Goal: Task Accomplishment & Management: Complete application form

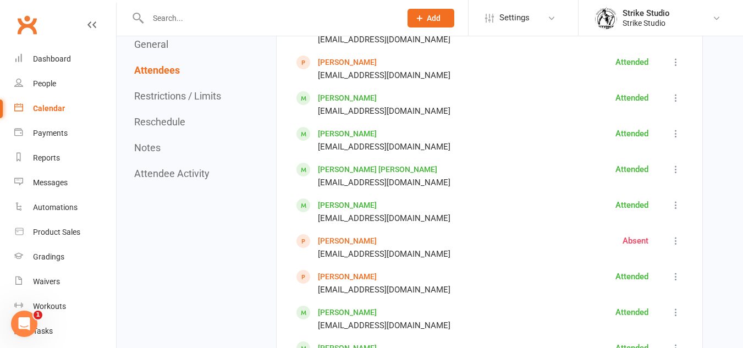
scroll to position [1099, 0]
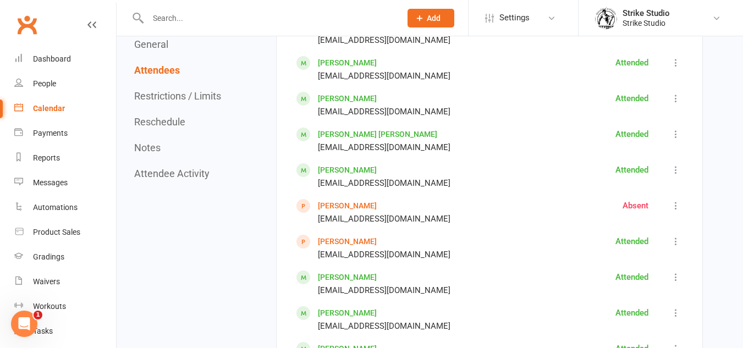
click at [329, 237] on link "[PERSON_NAME]" at bounding box center [347, 241] width 59 height 9
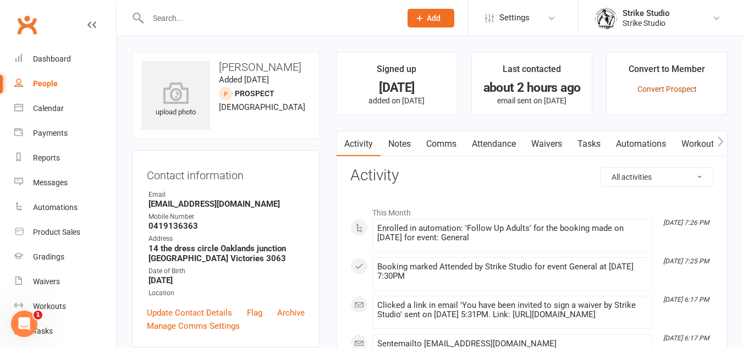
click at [694, 90] on link "Convert Prospect" at bounding box center [666, 89] width 59 height 9
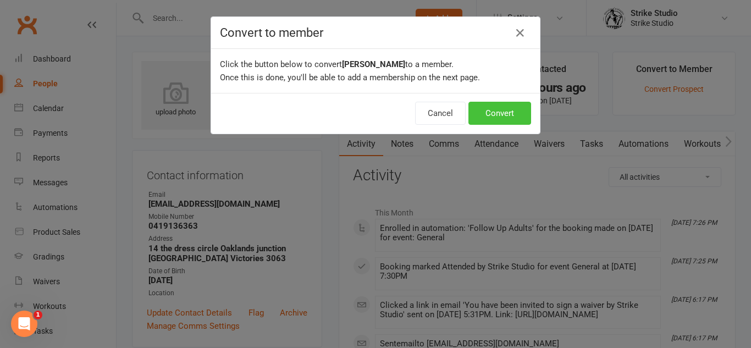
click at [488, 106] on button "Convert" at bounding box center [499, 113] width 63 height 23
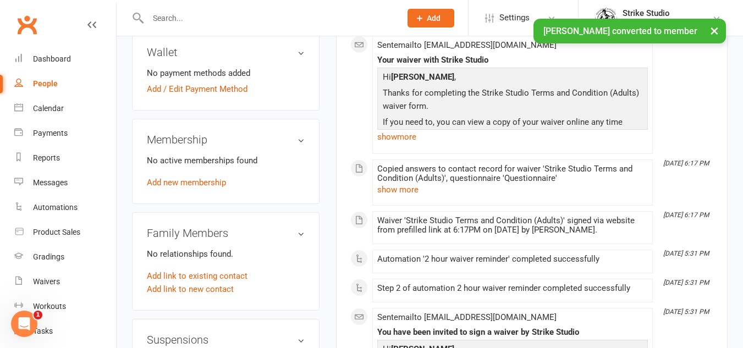
scroll to position [330, 0]
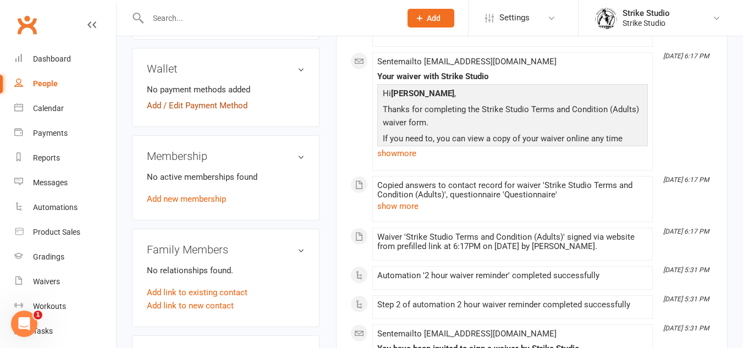
click at [231, 109] on link "Add / Edit Payment Method" at bounding box center [197, 105] width 101 height 13
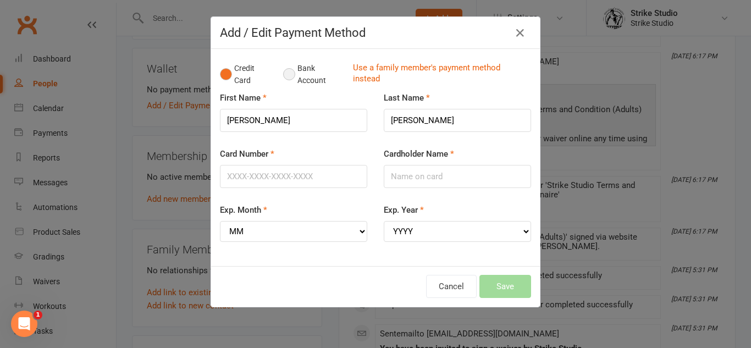
click at [292, 67] on button "Bank Account" at bounding box center [313, 75] width 61 height 34
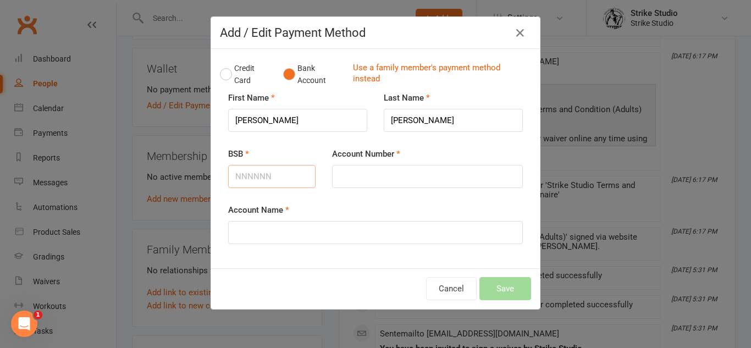
click at [289, 176] on input "BSB" at bounding box center [271, 176] width 87 height 23
type input "014111"
type input "332312502"
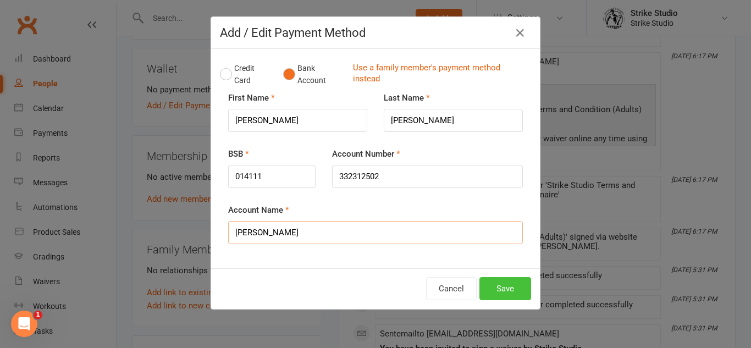
type input "[PERSON_NAME]"
click at [498, 284] on button "Save" at bounding box center [505, 288] width 52 height 23
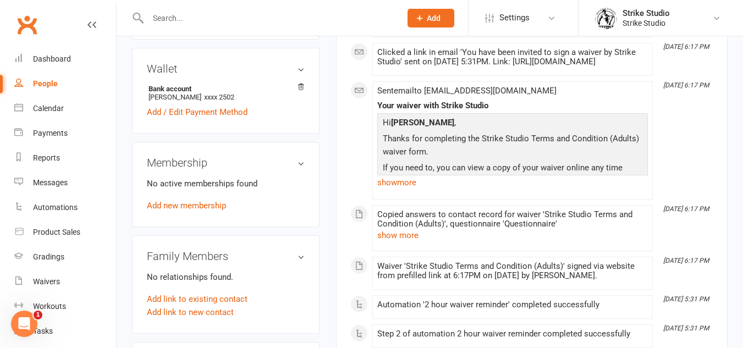
click at [197, 208] on link "Add new membership" at bounding box center [186, 206] width 79 height 10
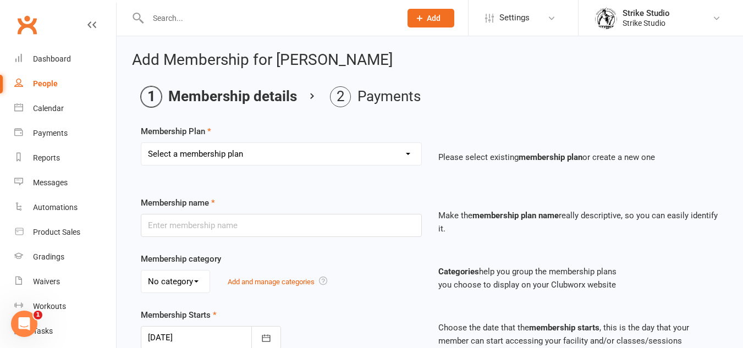
click at [264, 151] on select "Select a membership plan Create new Membership Plan Staff Prepaid (12 month mem…" at bounding box center [281, 154] width 280 height 22
select select "4"
click at [141, 143] on select "Select a membership plan Create new Membership Plan Staff Prepaid (12 month mem…" at bounding box center [281, 154] width 280 height 22
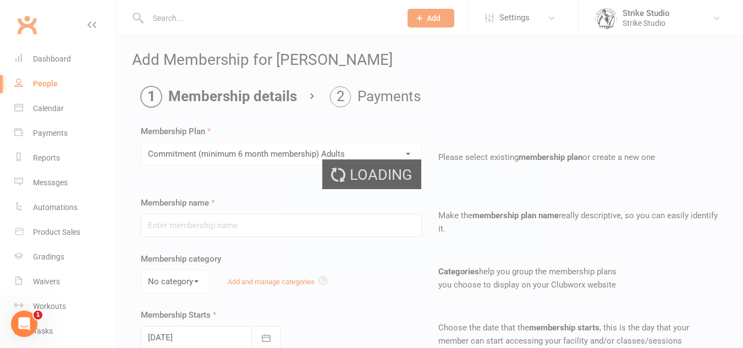
type input "Commitment (minimum 6 month membership) Adults"
select select "0"
type input "0"
type input "2"
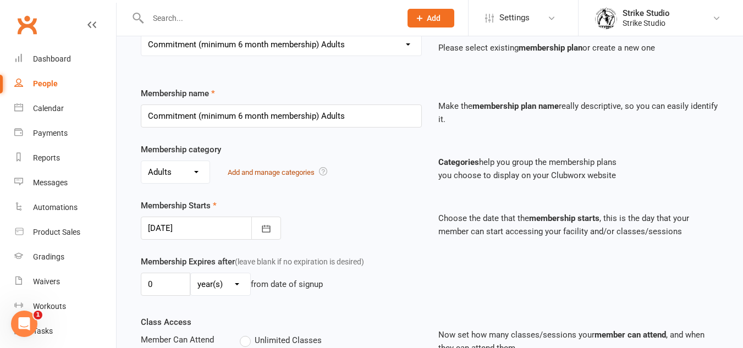
scroll to position [110, 0]
click at [267, 224] on icon "button" at bounding box center [266, 228] width 11 height 11
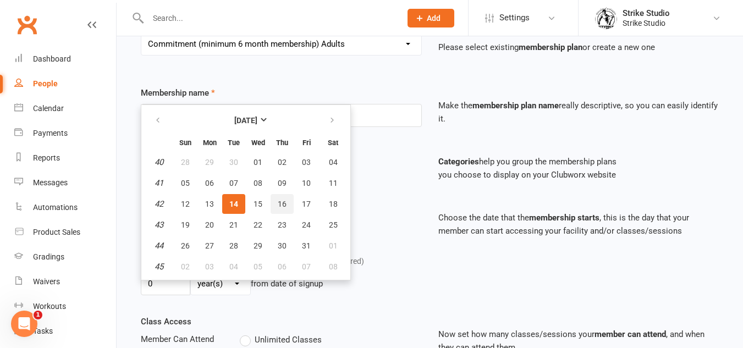
click at [284, 205] on span "16" at bounding box center [282, 204] width 9 height 9
type input "[DATE]"
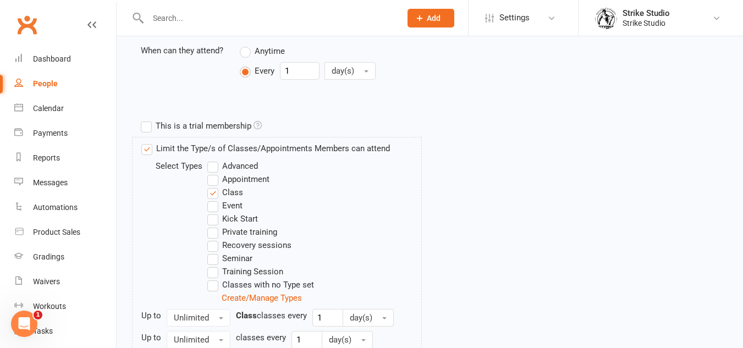
scroll to position [595, 0]
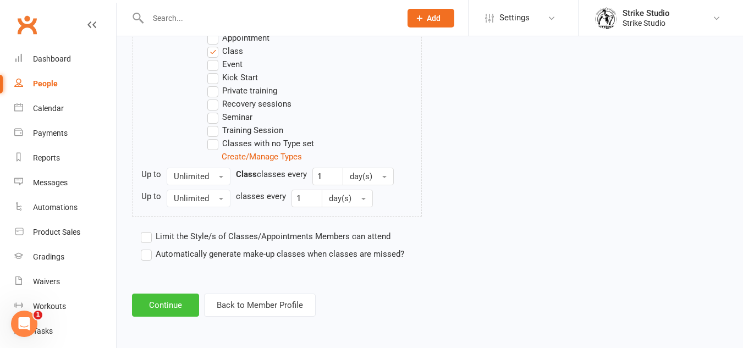
click at [168, 315] on button "Continue" at bounding box center [165, 305] width 67 height 23
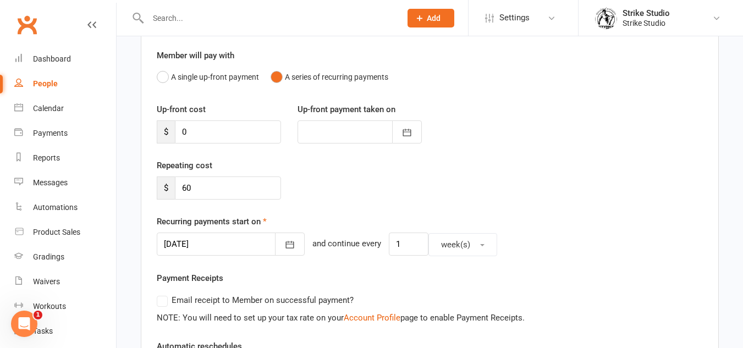
scroll to position [110, 0]
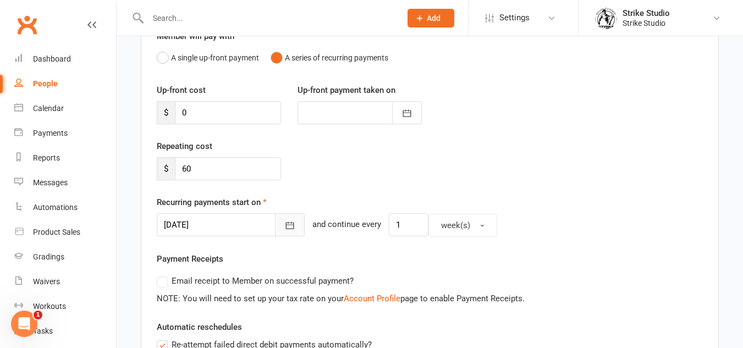
click at [275, 226] on button "button" at bounding box center [290, 224] width 30 height 23
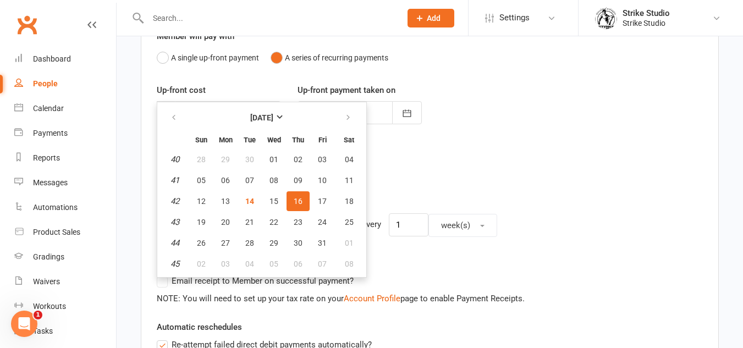
click at [678, 170] on div "Repeating cost $ 60" at bounding box center [429, 168] width 562 height 56
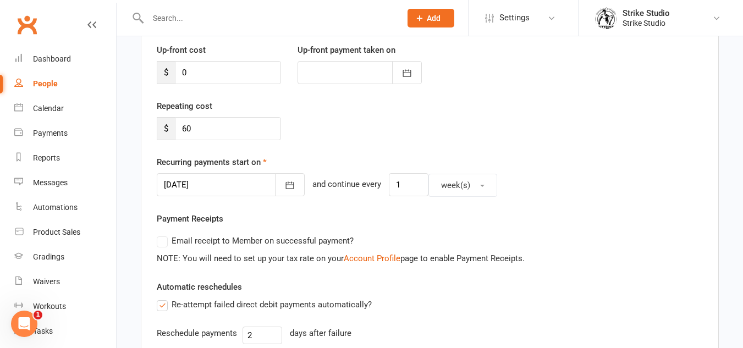
scroll to position [407, 0]
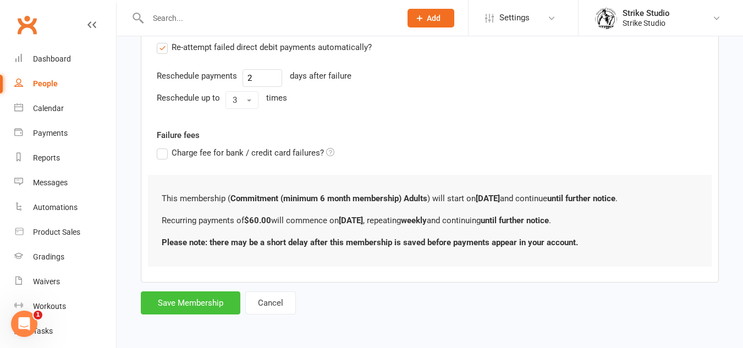
click at [203, 304] on button "Save Membership" at bounding box center [190, 302] width 99 height 23
